Goal: Navigation & Orientation: Find specific page/section

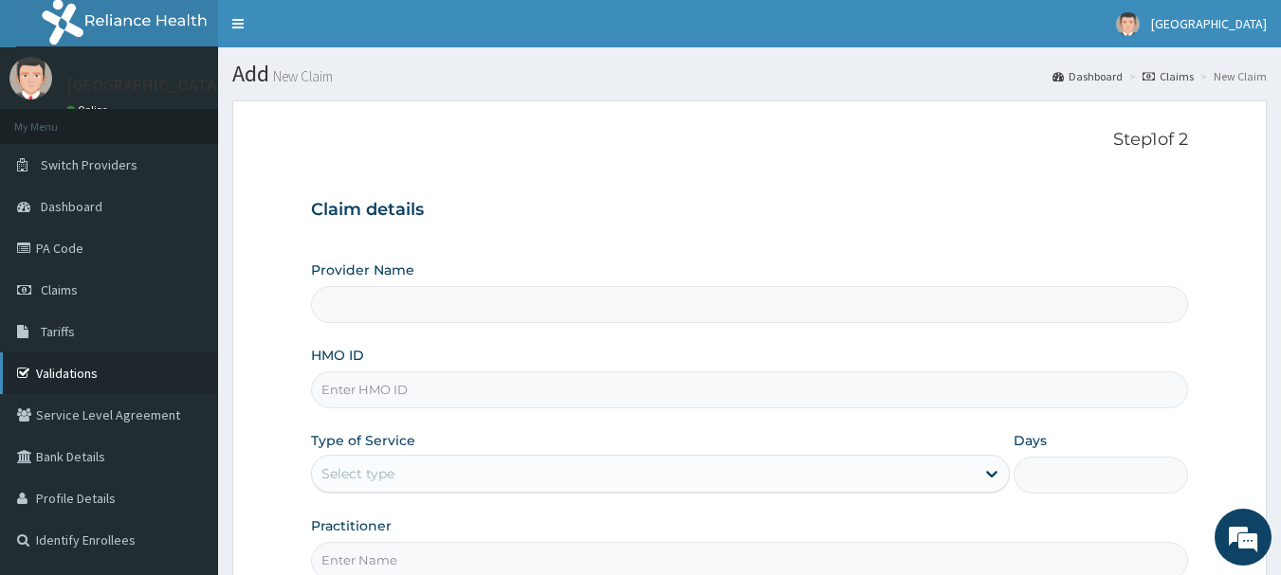
click at [68, 386] on link "Validations" at bounding box center [109, 374] width 218 height 42
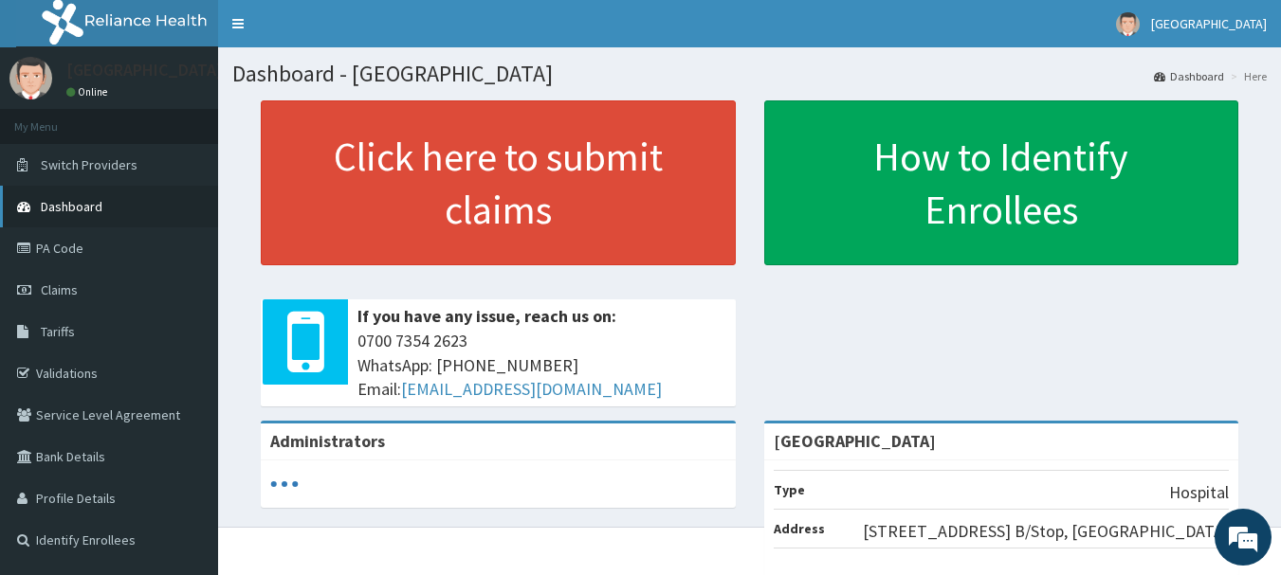
click at [107, 224] on link "Dashboard" at bounding box center [109, 207] width 218 height 42
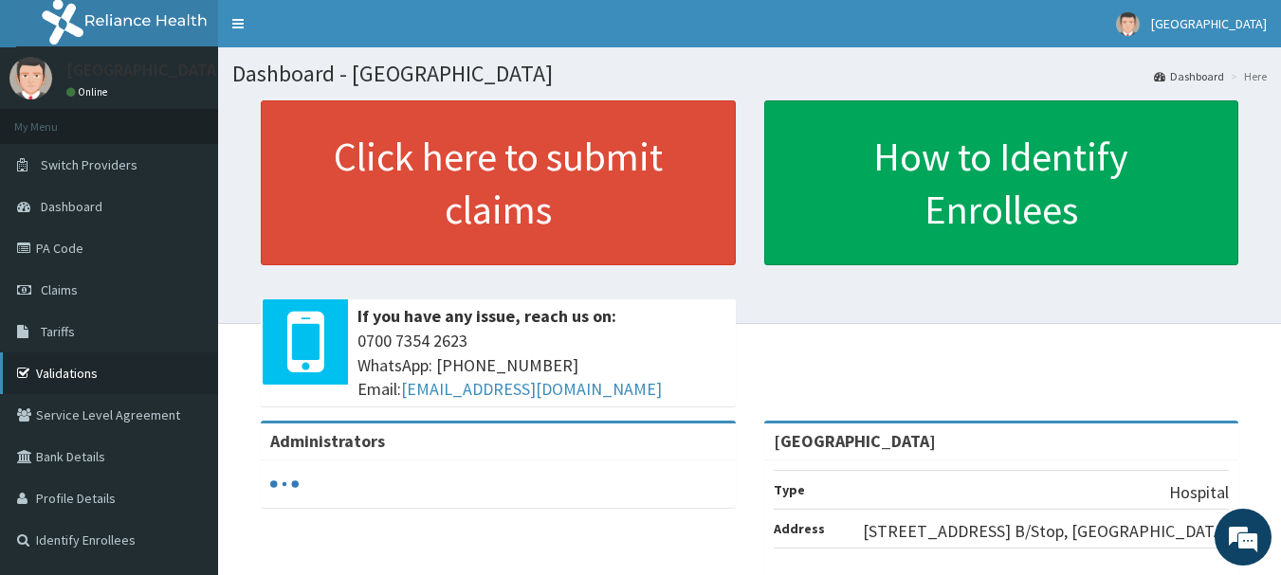
click at [81, 374] on link "Validations" at bounding box center [109, 374] width 218 height 42
